Goal: Information Seeking & Learning: Learn about a topic

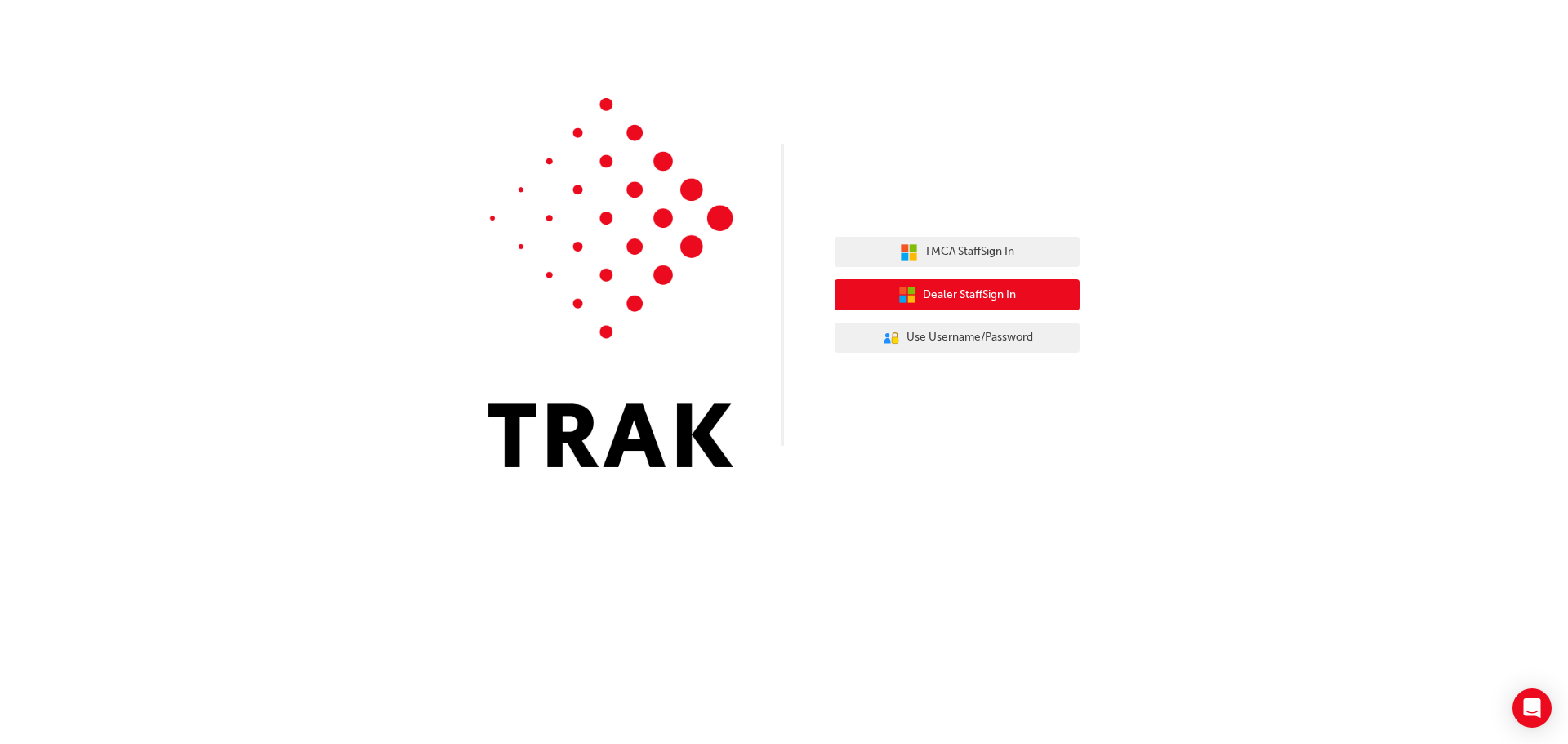
click at [965, 298] on span "Dealer Staff Sign In" at bounding box center [969, 295] width 93 height 18
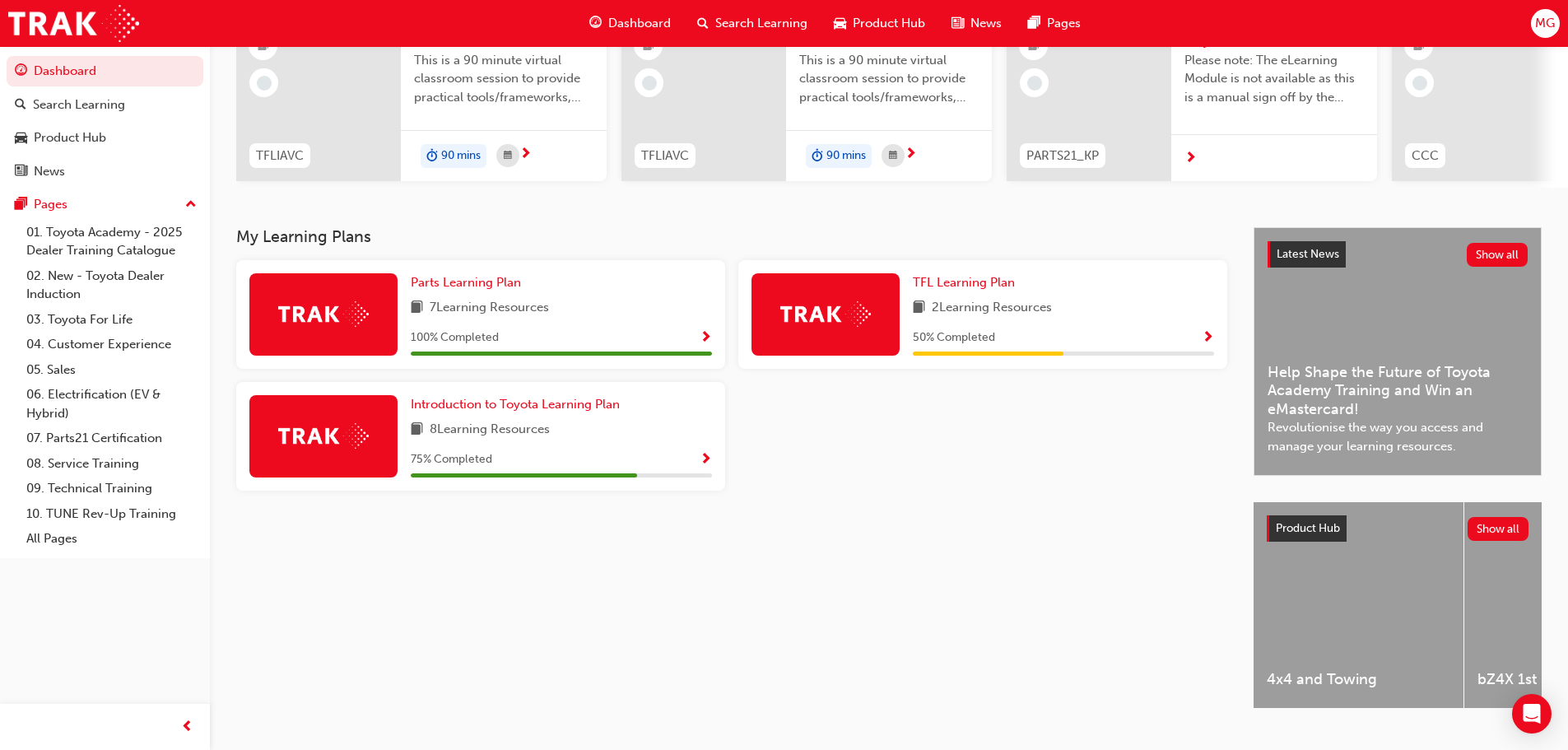
scroll to position [234, 0]
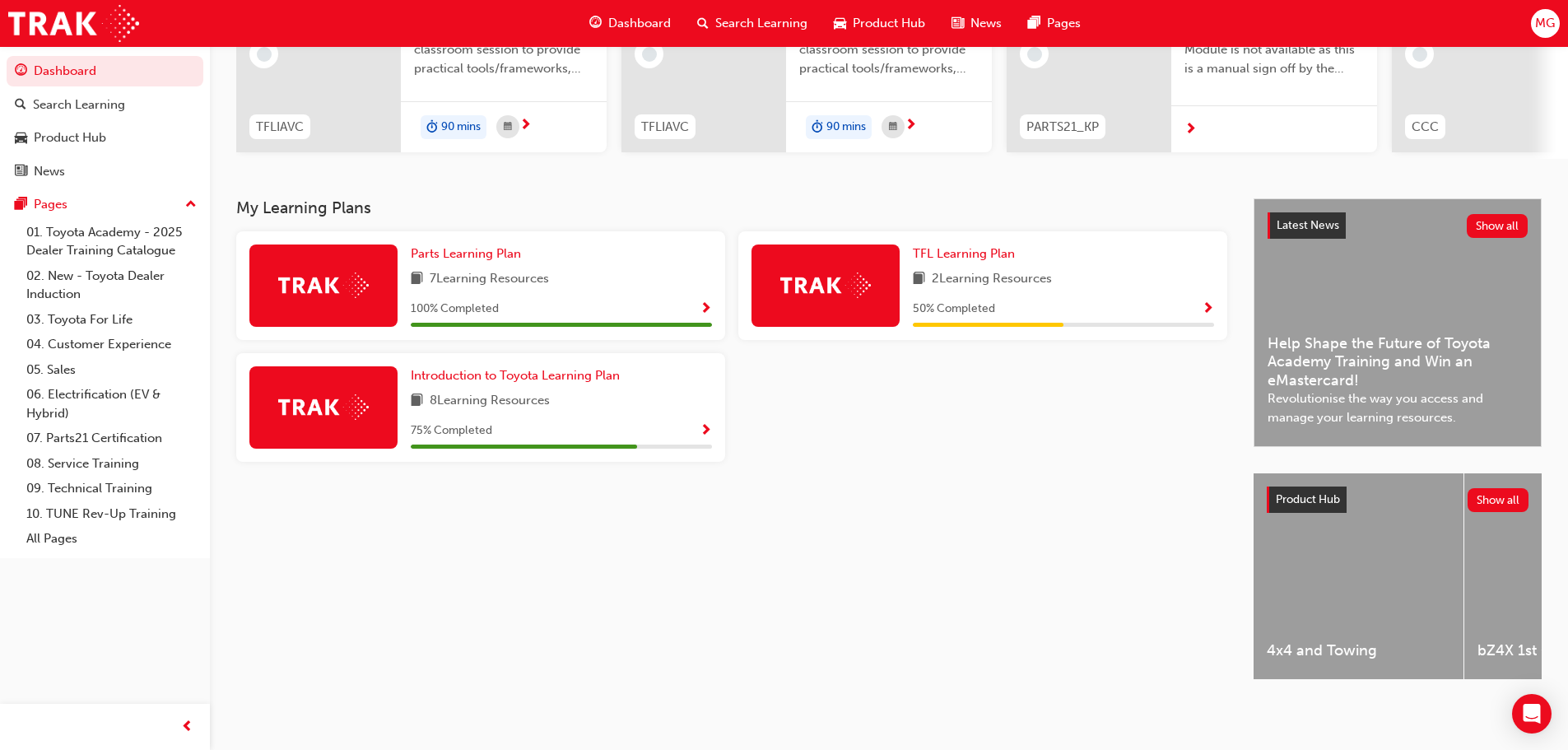
click at [1359, 349] on span "Help Shape the Future of Toyota Academy Training and Win an eMastercard!" at bounding box center [1397, 361] width 260 height 56
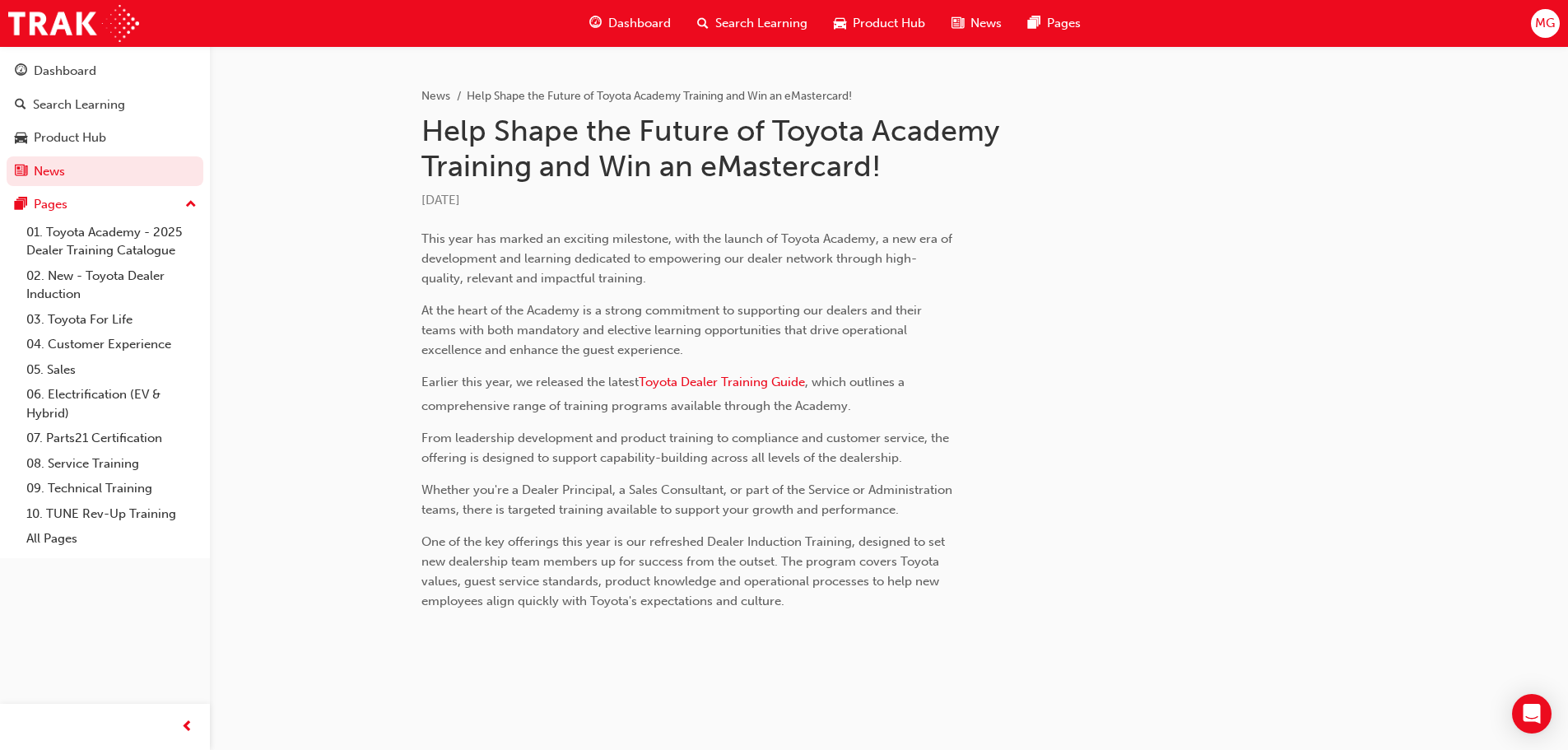
scroll to position [329, 0]
